Goal: Information Seeking & Learning: Find specific page/section

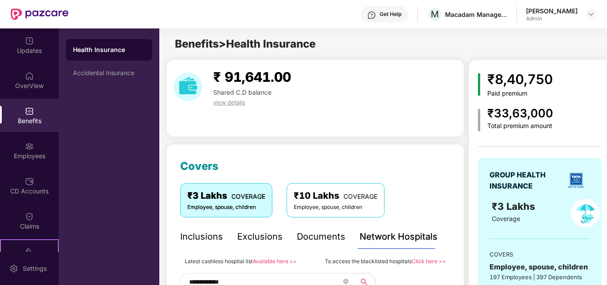
scroll to position [178, 0]
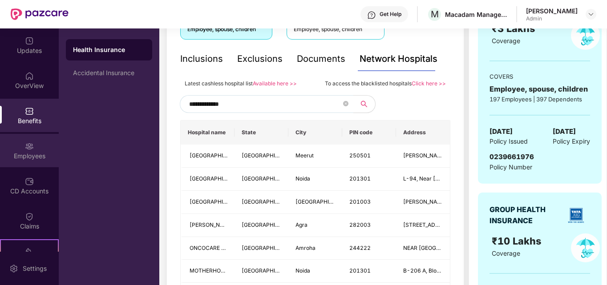
click at [22, 154] on div "Employees" at bounding box center [29, 156] width 59 height 9
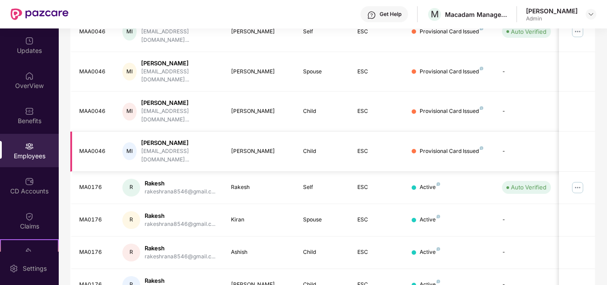
scroll to position [0, 0]
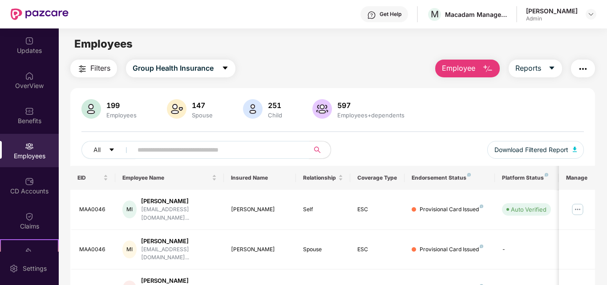
click at [174, 151] on input "text" at bounding box center [218, 149] width 160 height 13
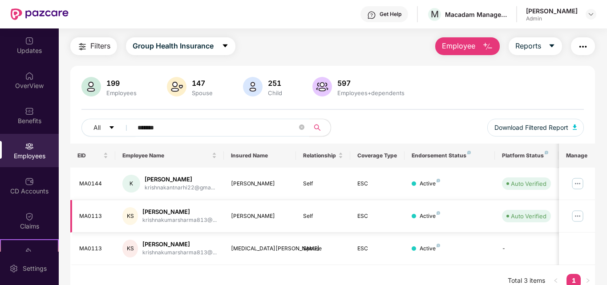
scroll to position [34, 0]
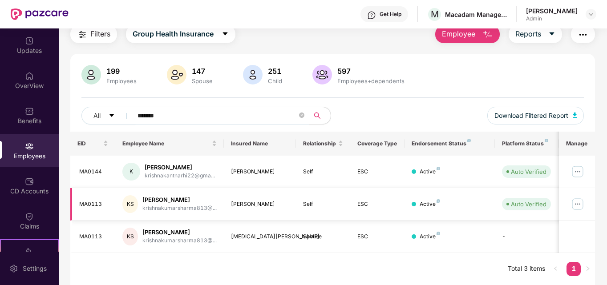
type input "*******"
click at [580, 207] on img at bounding box center [578, 204] width 14 height 14
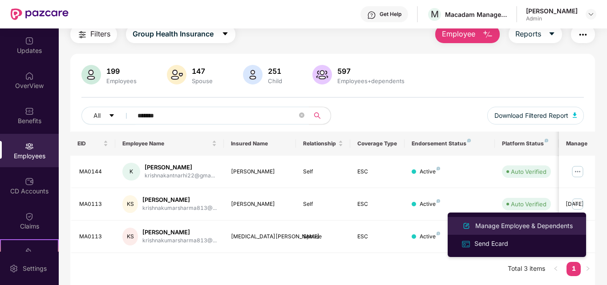
click at [521, 226] on div "Manage Employee & Dependents" at bounding box center [524, 226] width 101 height 10
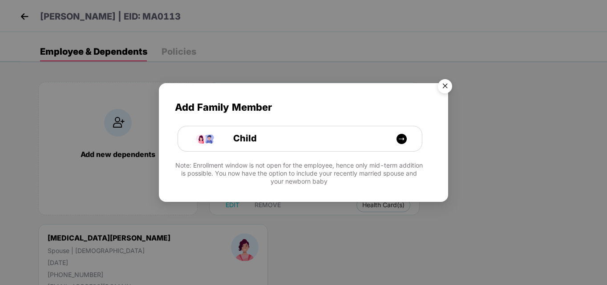
click at [444, 85] on img "Close" at bounding box center [445, 87] width 25 height 25
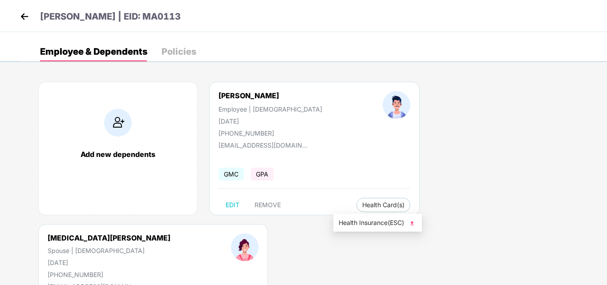
click at [374, 224] on span "Health Insurance(ESC)" at bounding box center [378, 223] width 78 height 10
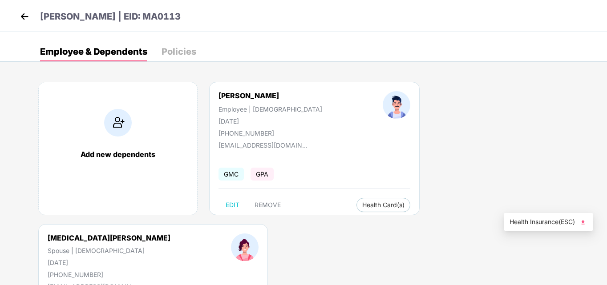
click at [527, 222] on span "Health Insurance(ESC)" at bounding box center [549, 222] width 78 height 10
click at [24, 20] on img at bounding box center [24, 16] width 13 height 13
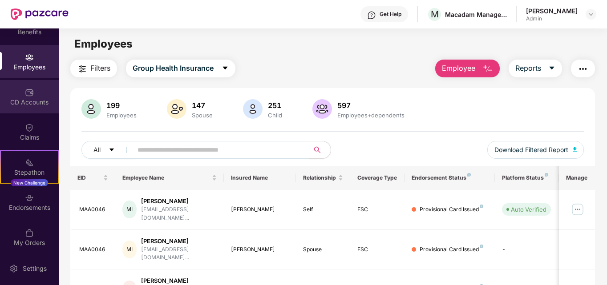
scroll to position [0, 0]
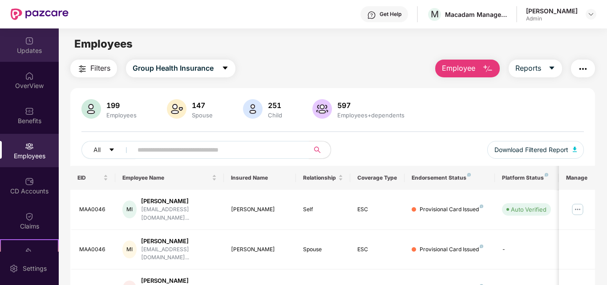
click at [28, 43] on img at bounding box center [29, 41] width 9 height 9
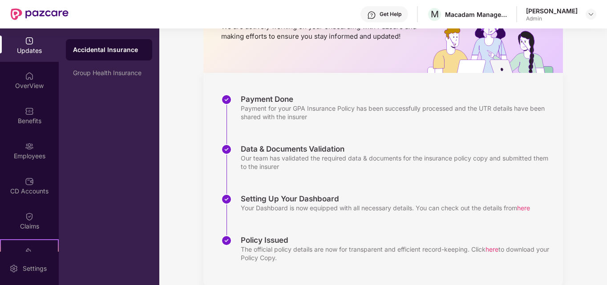
scroll to position [96, 0]
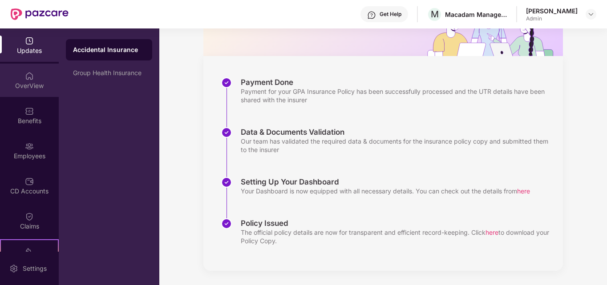
click at [34, 85] on div "OverView" at bounding box center [29, 85] width 59 height 9
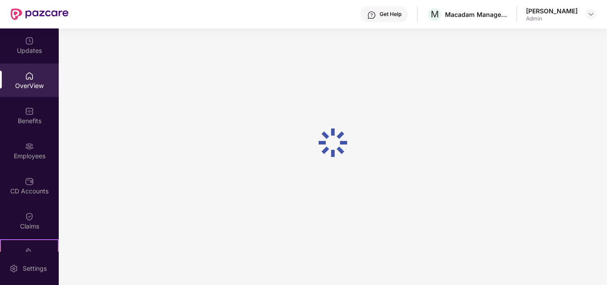
scroll to position [29, 0]
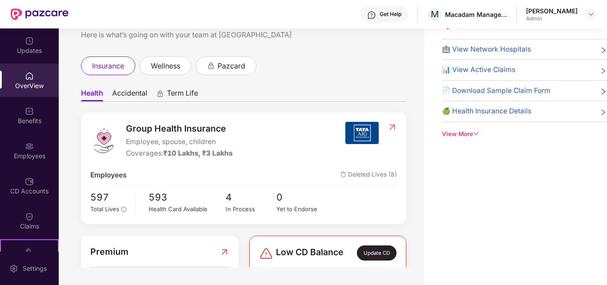
click at [500, 52] on span "🏥 View Network Hospitals" at bounding box center [486, 49] width 89 height 11
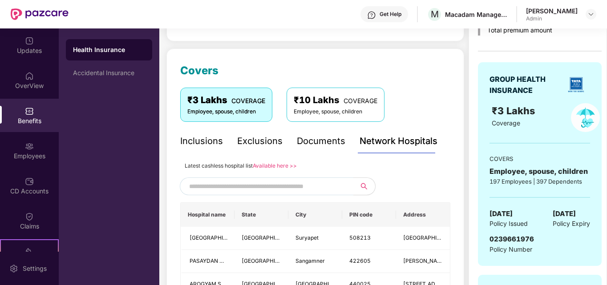
scroll to position [140, 0]
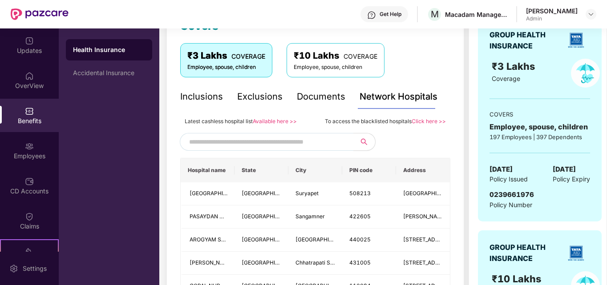
click at [280, 121] on link "Available here >>" at bounding box center [275, 121] width 44 height 7
